Goal: Transaction & Acquisition: Purchase product/service

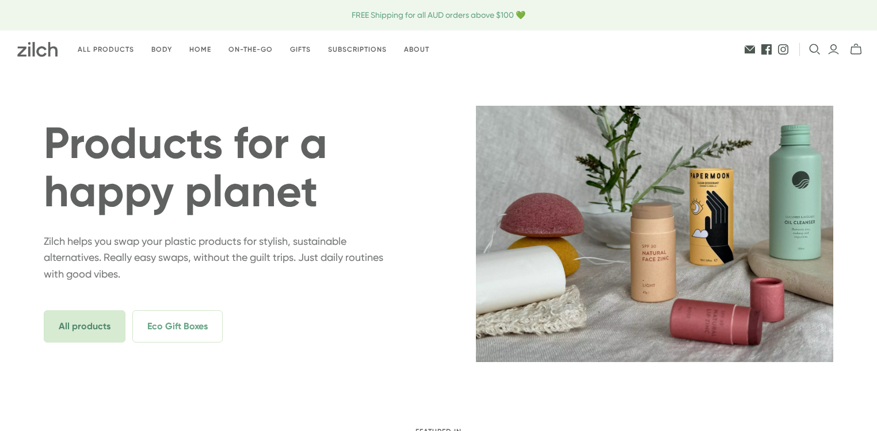
click at [72, 324] on span "All products" at bounding box center [85, 327] width 82 height 32
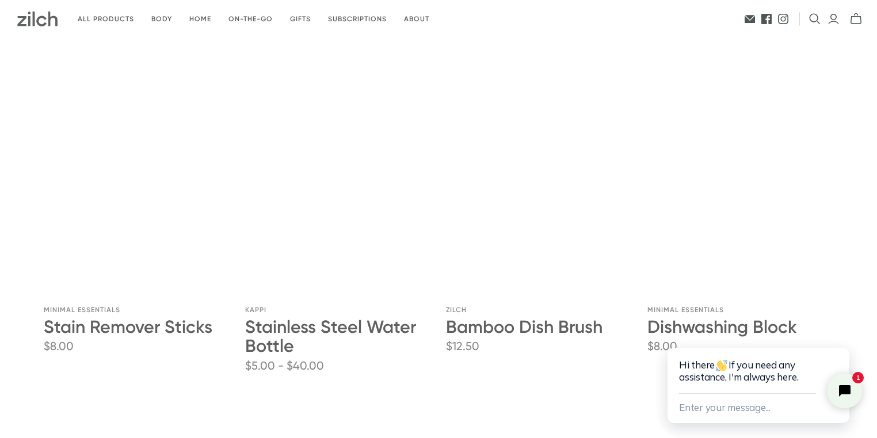
scroll to position [2117, 0]
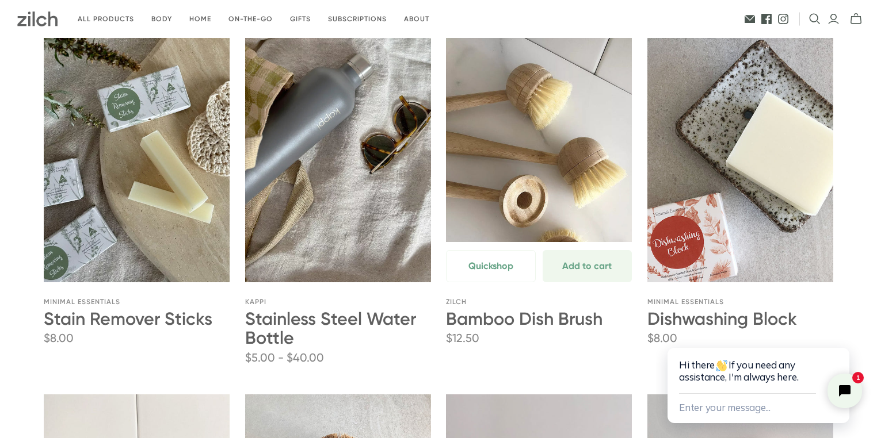
click at [535, 185] on link "Bamboo Dish Brush" at bounding box center [539, 143] width 186 height 279
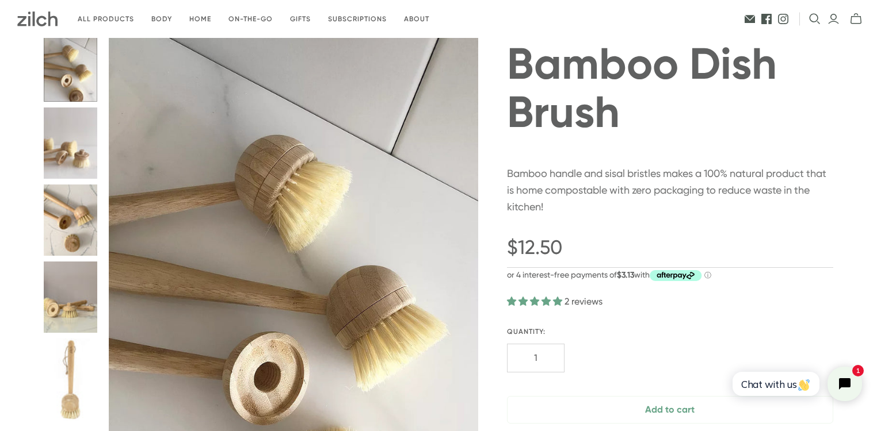
scroll to position [46, 0]
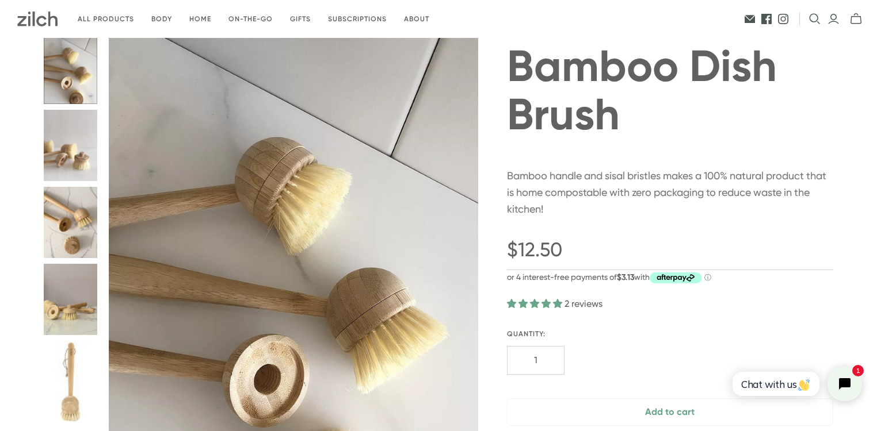
click at [82, 83] on button "Bamboo Dish Brush thumbnail" at bounding box center [70, 67] width 53 height 71
click at [72, 156] on button "Bamboo Dish Brush thumbnail" at bounding box center [70, 145] width 53 height 71
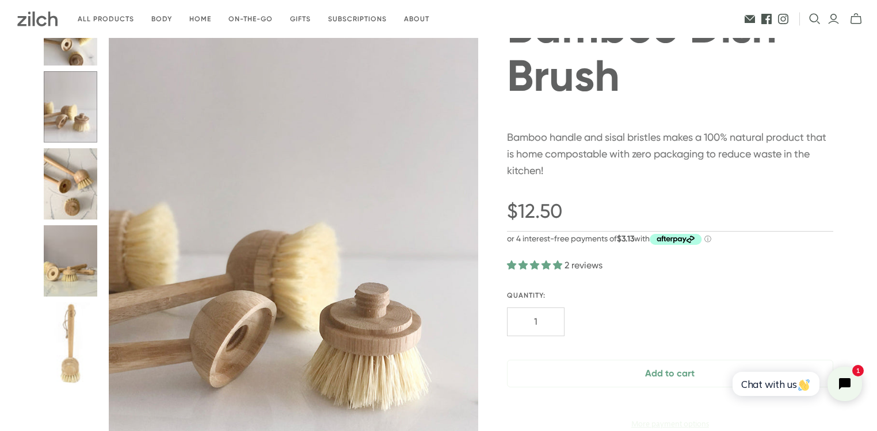
scroll to position [138, 0]
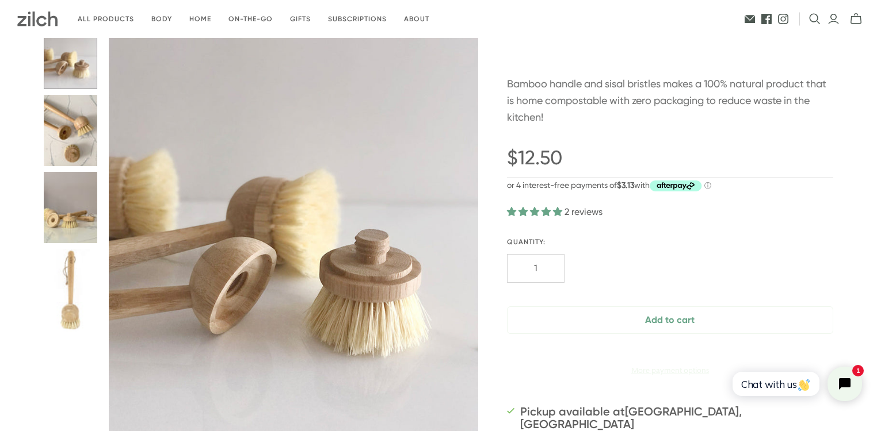
click at [75, 151] on button "Bamboo Dish Brush thumbnail" at bounding box center [70, 130] width 53 height 71
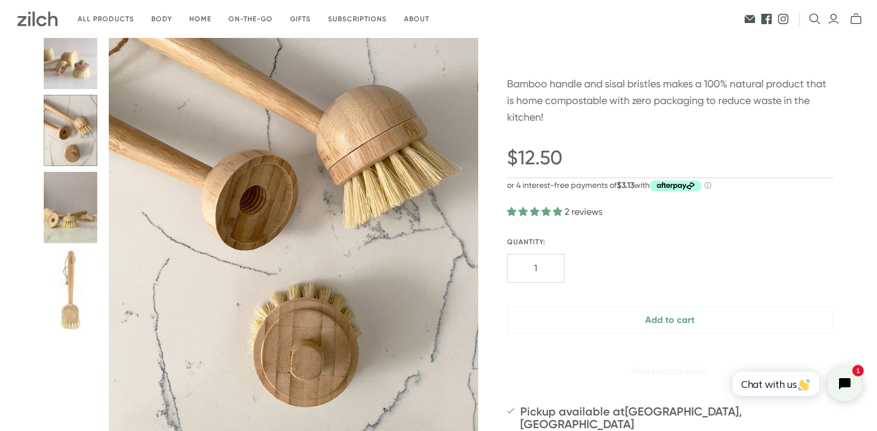
click at [74, 221] on button "Bamboo Dish Brush thumbnail" at bounding box center [70, 207] width 53 height 71
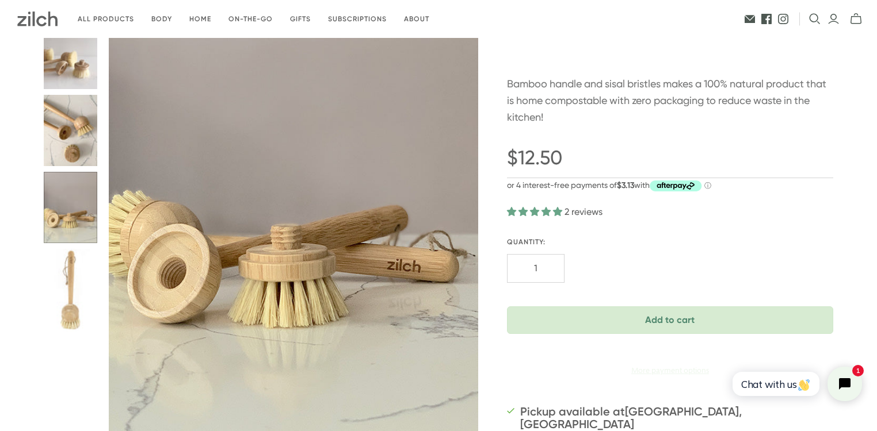
click at [662, 316] on span "Add to cart" at bounding box center [669, 320] width 297 height 9
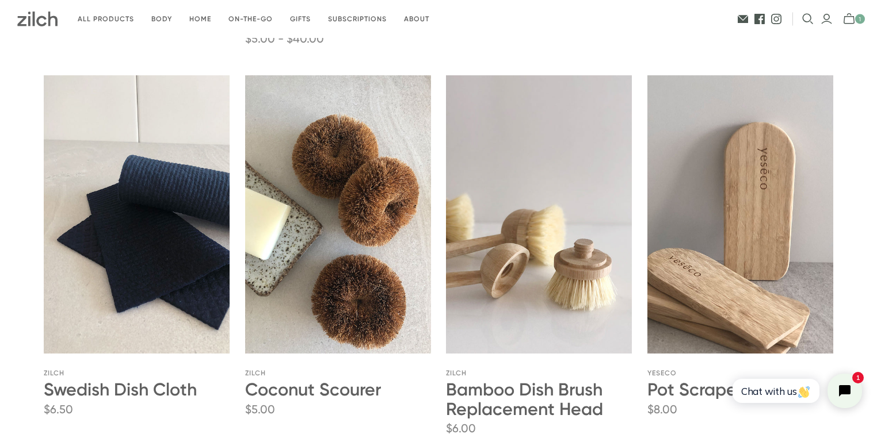
scroll to position [2485, 0]
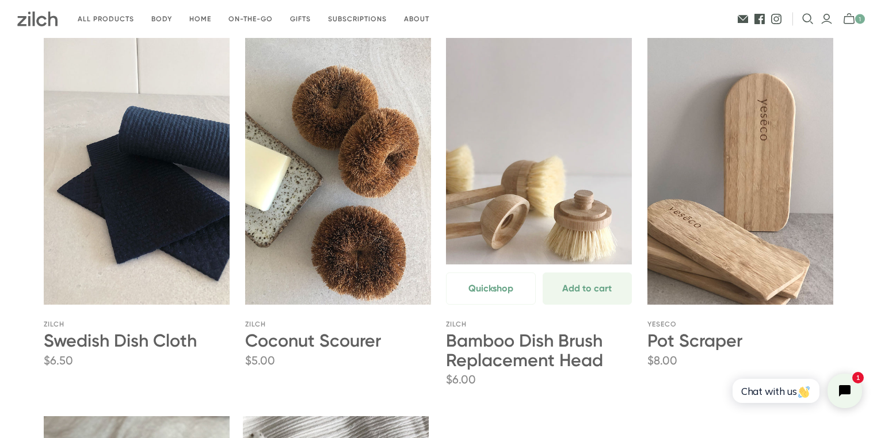
click at [557, 171] on link "Bamboo Dish Brush Replacement Head" at bounding box center [539, 165] width 186 height 279
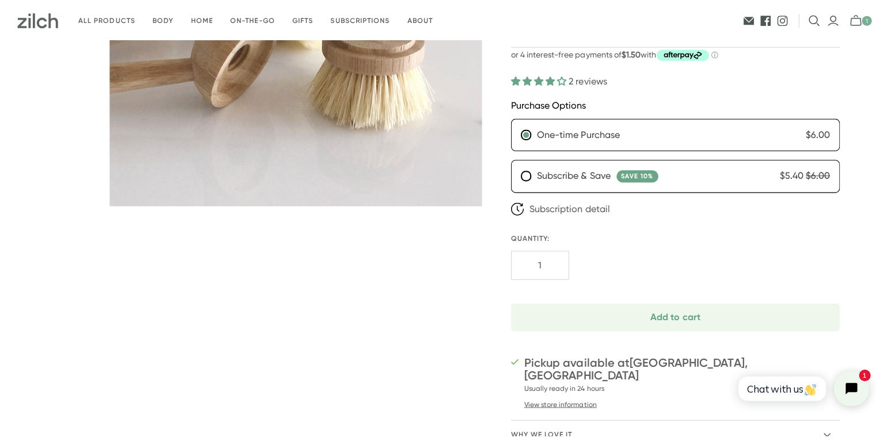
scroll to position [368, 0]
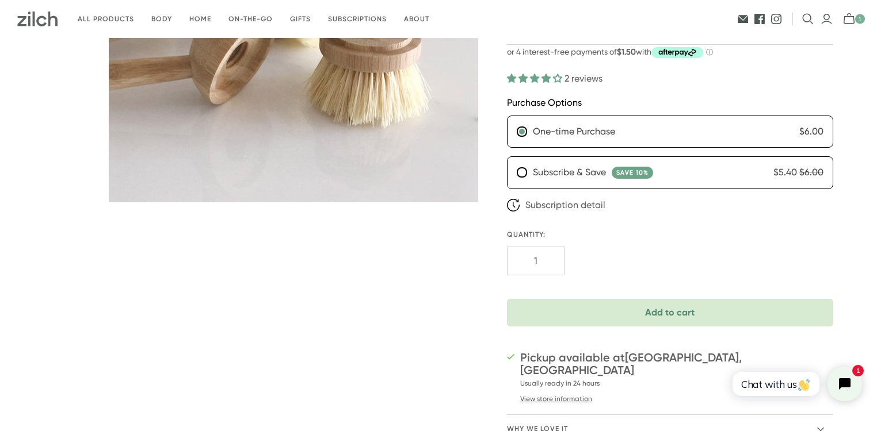
click at [678, 316] on span "Add to cart" at bounding box center [669, 312] width 297 height 9
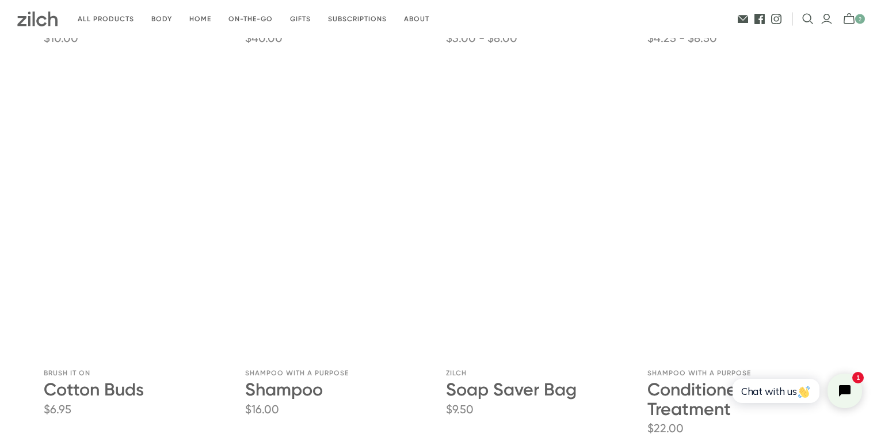
scroll to position [460, 0]
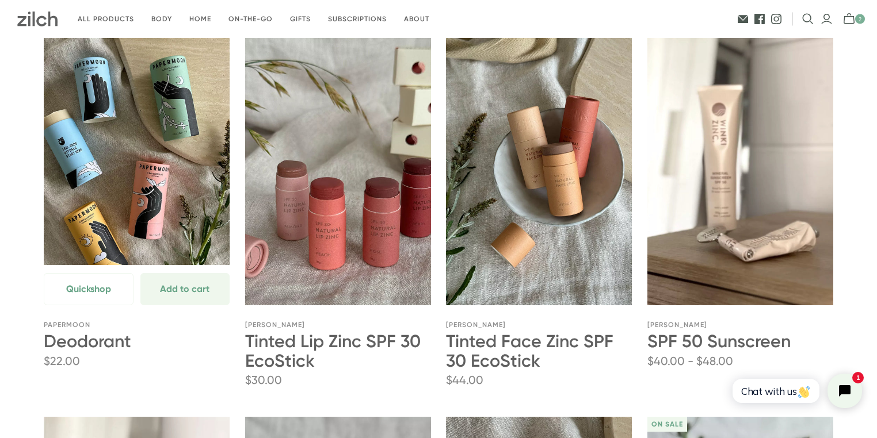
scroll to position [159, 0]
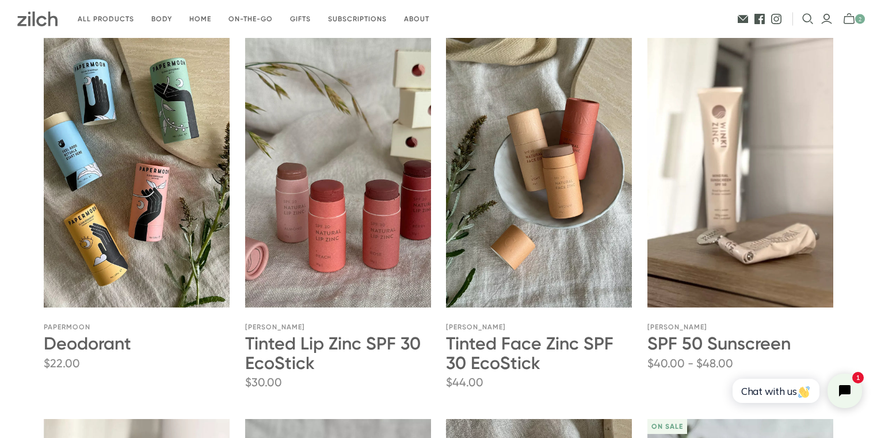
click at [827, 21] on icon "Login" at bounding box center [826, 19] width 12 height 12
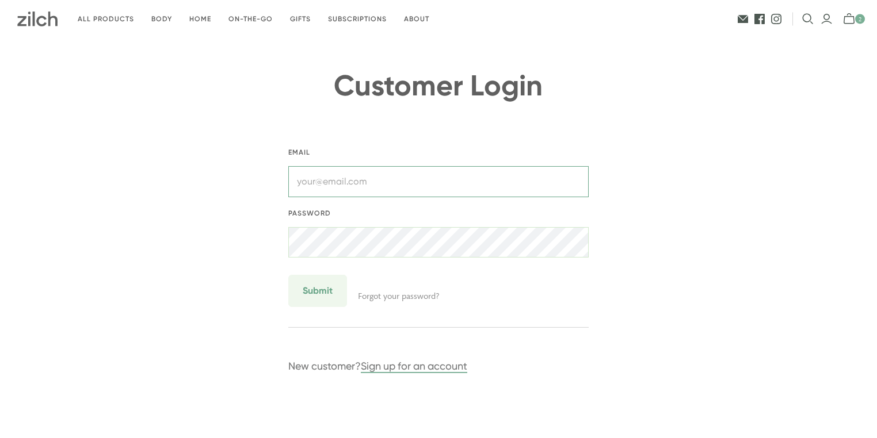
click at [414, 181] on input "text" at bounding box center [438, 181] width 300 height 31
type input "[PERSON_NAME][EMAIL_ADDRESS][DOMAIN_NAME]"
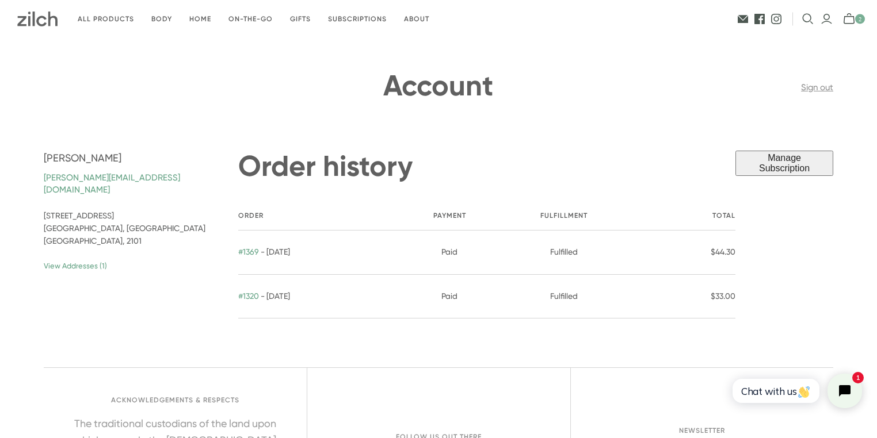
click at [847, 18] on icon "mini-cart-toggle" at bounding box center [852, 19] width 19 height 12
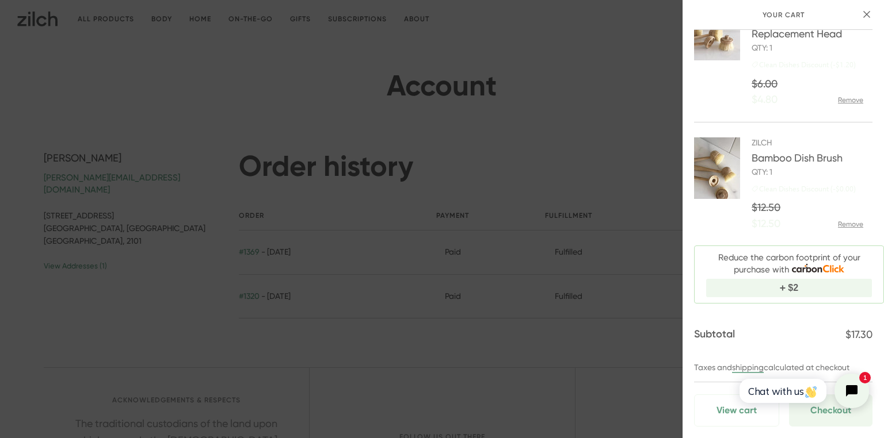
scroll to position [56, 0]
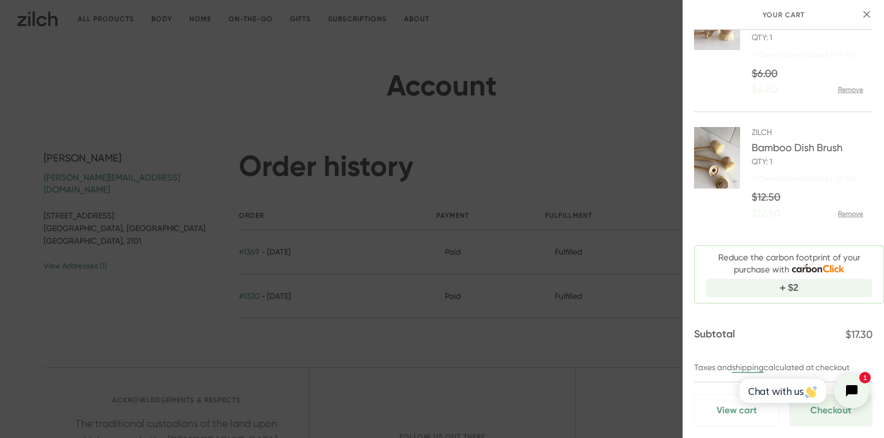
click at [827, 415] on html "Chat with us 1" at bounding box center [803, 391] width 152 height 54
click at [828, 412] on html "Chat with us 1" at bounding box center [803, 391] width 152 height 54
click at [828, 408] on html "Chat with us 1" at bounding box center [803, 391] width 152 height 54
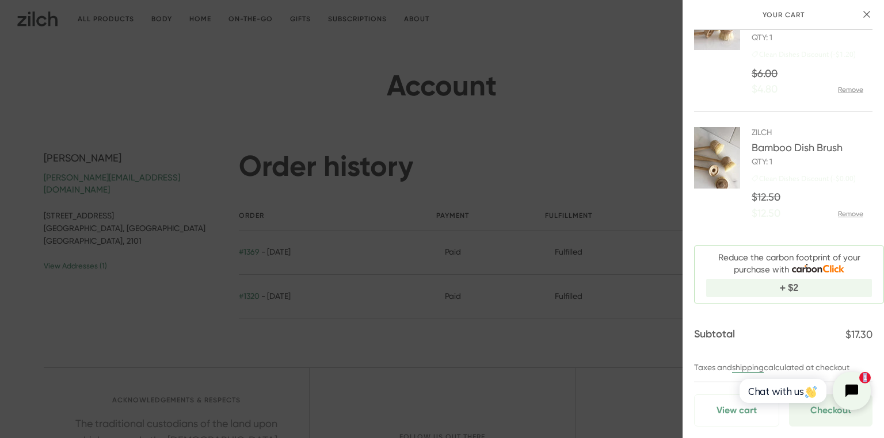
click at [854, 396] on icon "Open chat widget" at bounding box center [858, 392] width 18 height 18
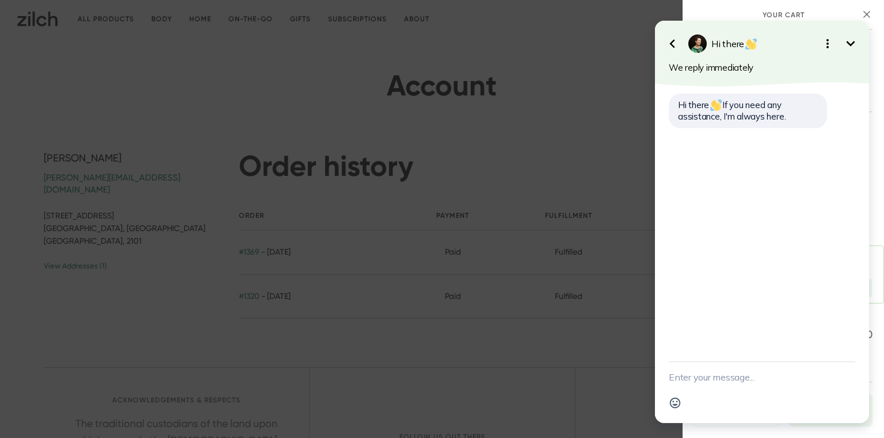
click at [855, 45] on icon "Minimize" at bounding box center [850, 44] width 14 height 14
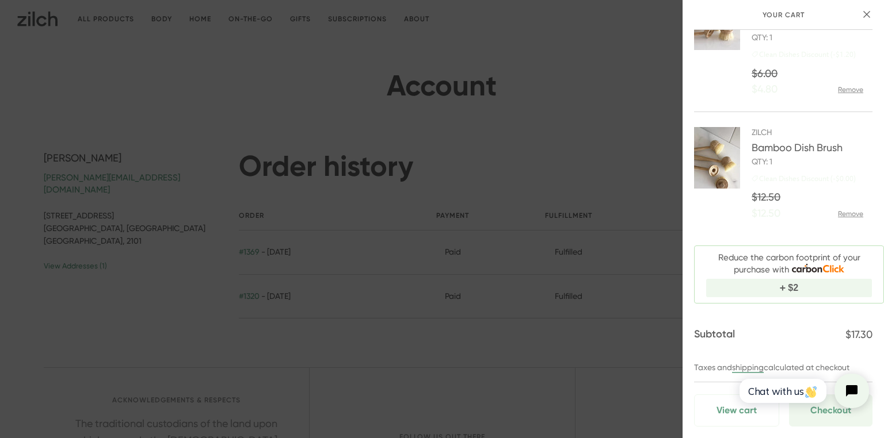
click at [747, 417] on html "Chat with us" at bounding box center [803, 391] width 152 height 54
click at [823, 410] on html "Chat with us" at bounding box center [803, 391] width 152 height 54
click at [822, 409] on html "Chat with us" at bounding box center [803, 391] width 152 height 54
click at [821, 409] on html "Chat with us" at bounding box center [803, 391] width 152 height 54
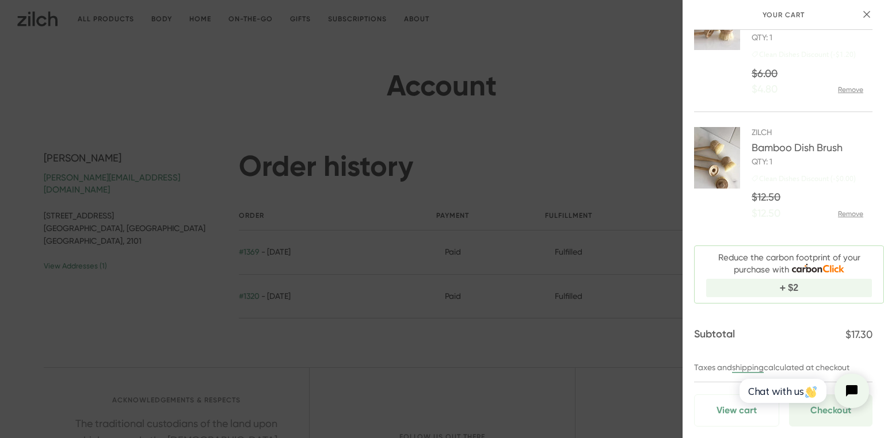
drag, startPoint x: 821, startPoint y: 409, endPoint x: 811, endPoint y: 399, distance: 15.1
click at [821, 410] on html "Chat with us" at bounding box center [803, 391] width 152 height 54
click at [723, 404] on link "View cart" at bounding box center [736, 411] width 85 height 32
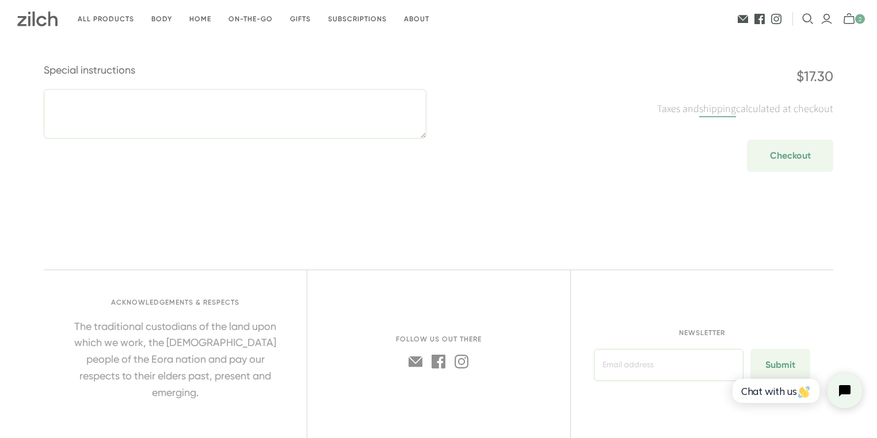
scroll to position [506, 0]
click at [831, 185] on shop-pay-wallet-button at bounding box center [832, 182] width 2 height 11
